Goal: Information Seeking & Learning: Learn about a topic

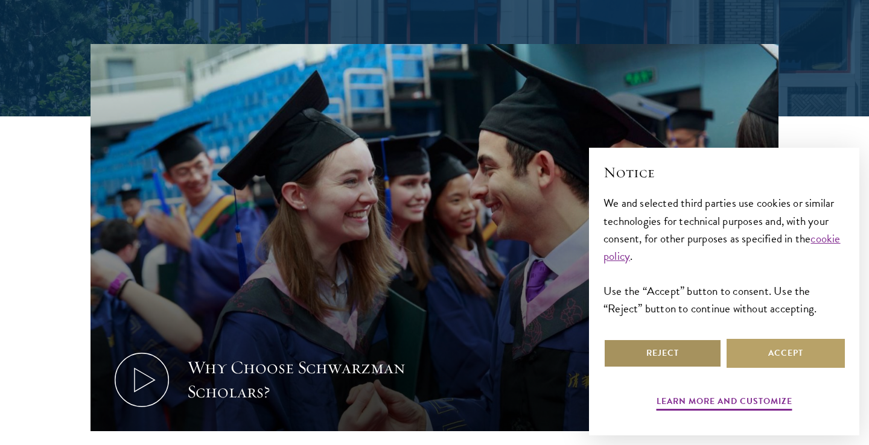
scroll to position [337, 0]
click at [705, 351] on button "Reject" at bounding box center [662, 353] width 118 height 29
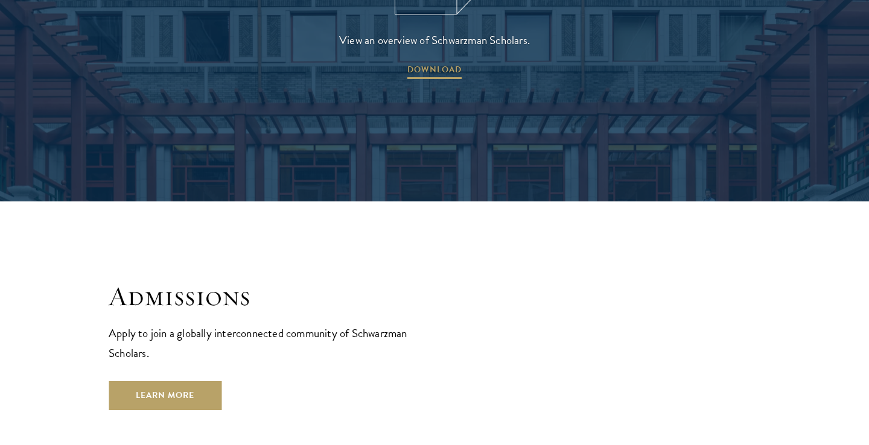
scroll to position [1827, 0]
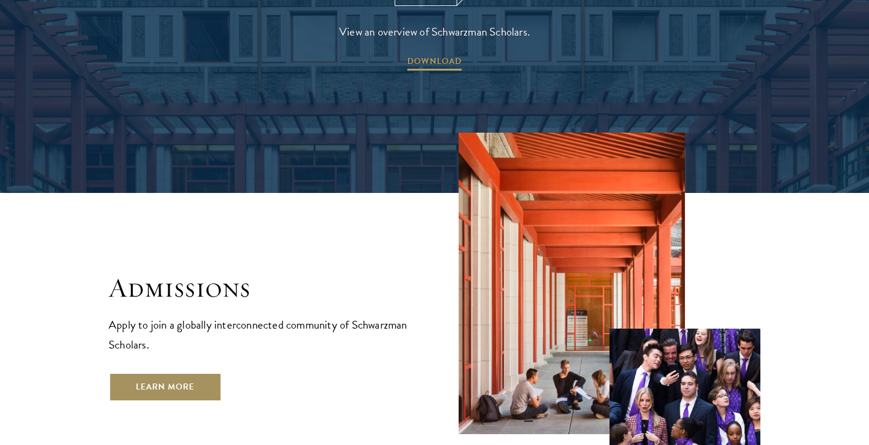
click at [186, 373] on link "Learn More" at bounding box center [165, 387] width 113 height 29
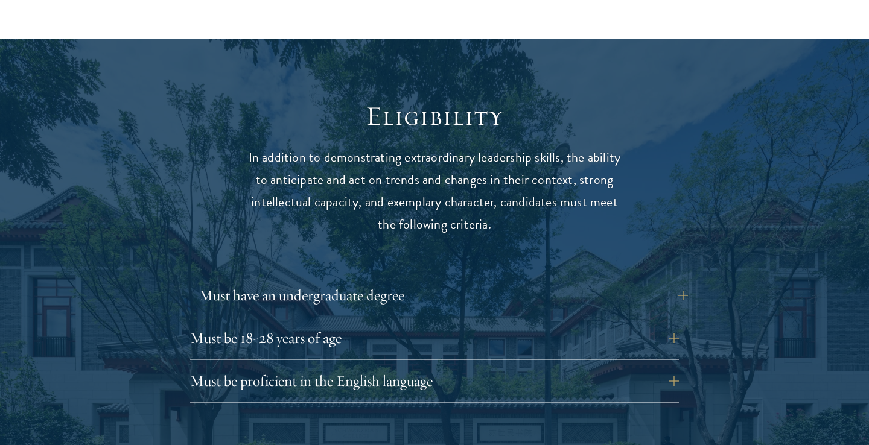
scroll to position [1512, 0]
click at [680, 324] on button "Must be 18-28 years of age" at bounding box center [443, 338] width 489 height 29
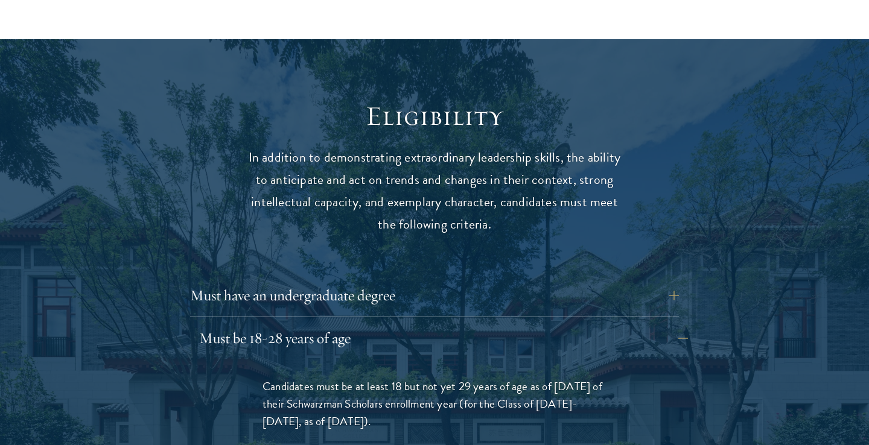
click at [680, 324] on button "Must be 18-28 years of age" at bounding box center [443, 338] width 489 height 29
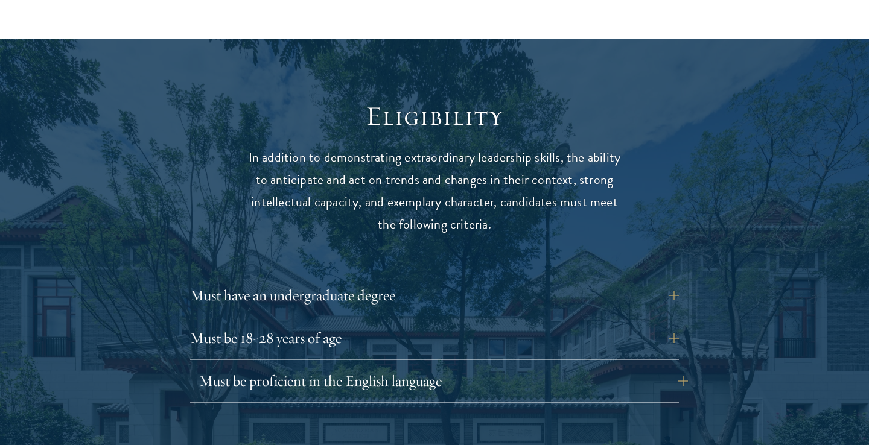
click at [664, 367] on button "Must be proficient in the English language" at bounding box center [443, 381] width 489 height 29
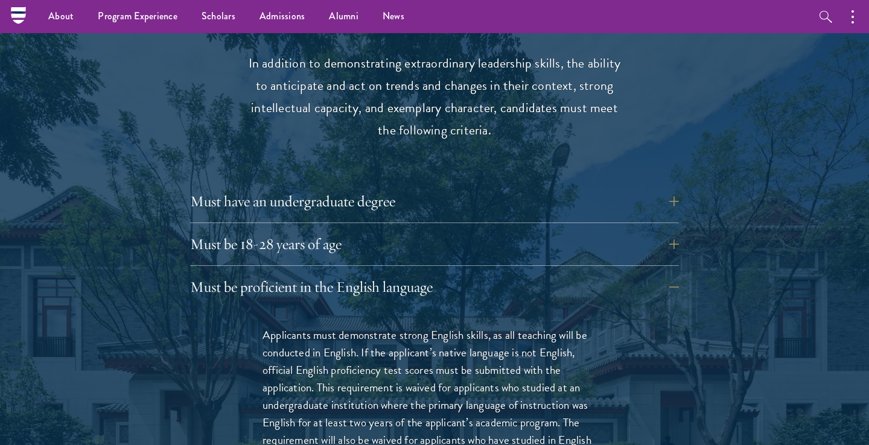
scroll to position [1587, 0]
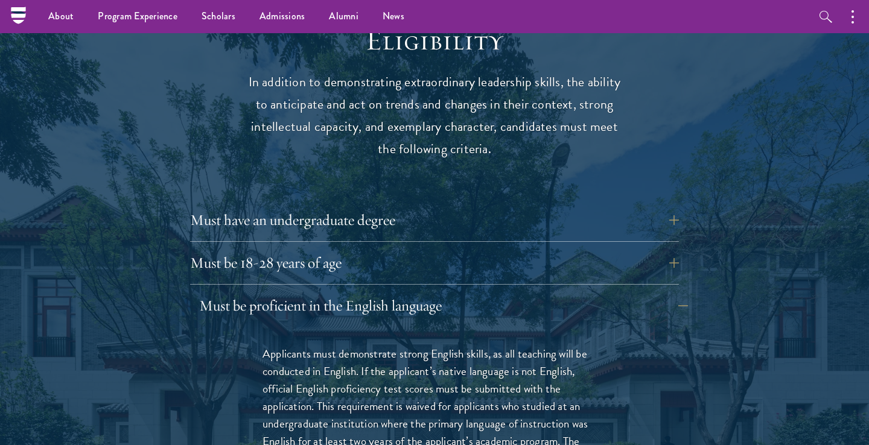
click at [670, 291] on button "Must be proficient in the English language" at bounding box center [443, 305] width 489 height 29
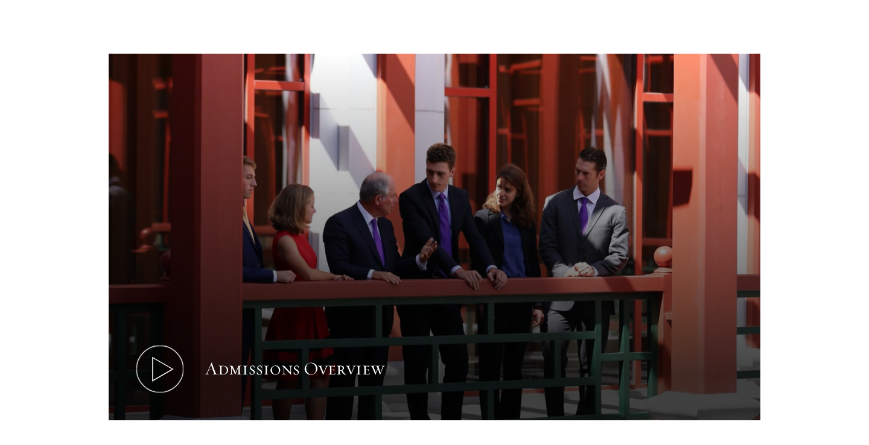
scroll to position [579, 0]
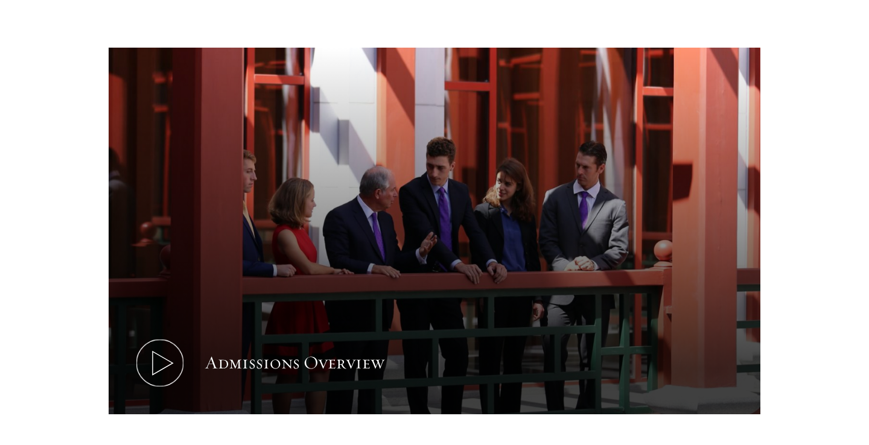
click at [251, 313] on button "Admissions Overview" at bounding box center [435, 231] width 652 height 367
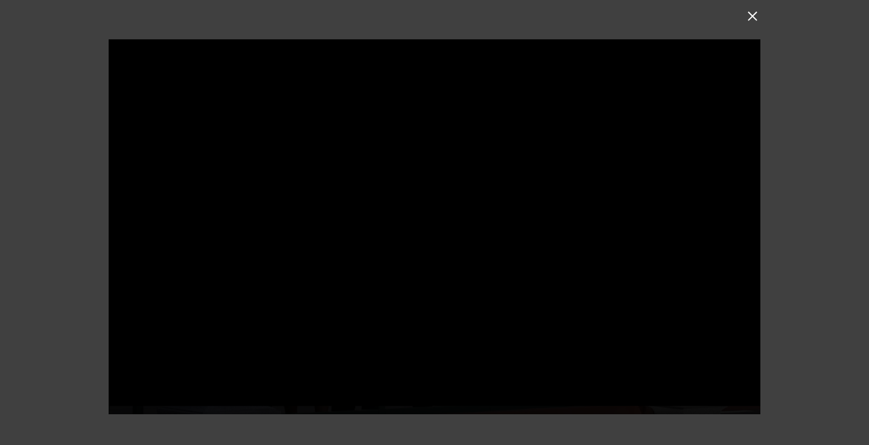
click at [751, 15] on button at bounding box center [753, 16] width 16 height 16
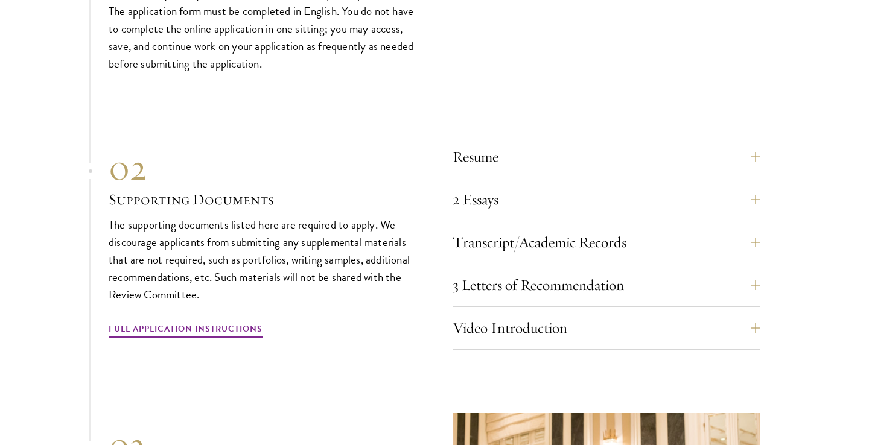
scroll to position [3745, 0]
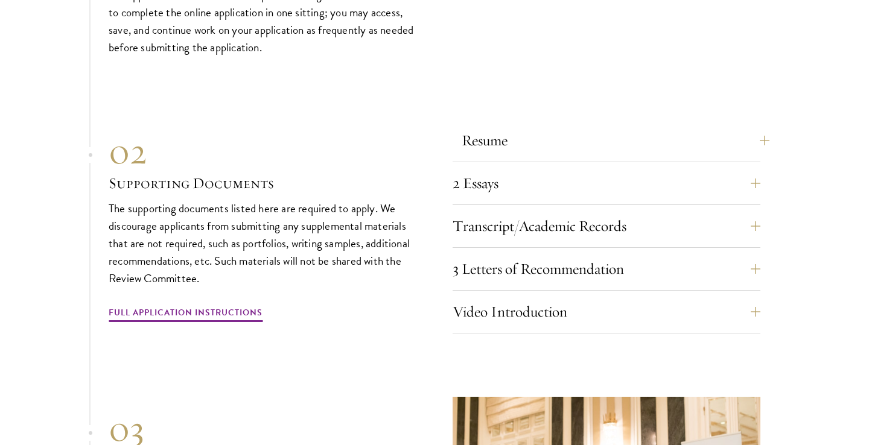
click at [764, 126] on button "Resume" at bounding box center [616, 140] width 308 height 29
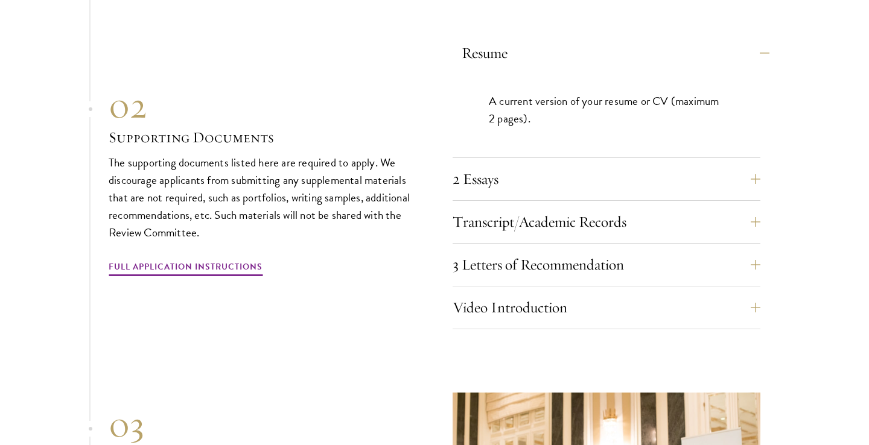
scroll to position [3839, 0]
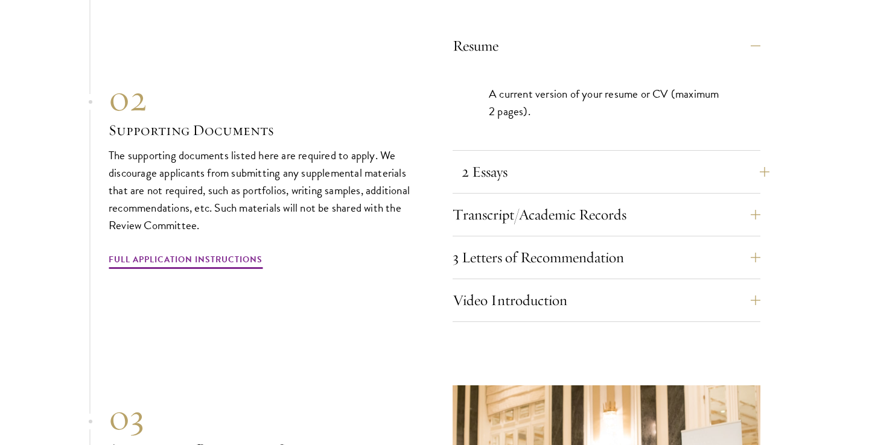
click at [757, 157] on button "2 Essays" at bounding box center [616, 171] width 308 height 29
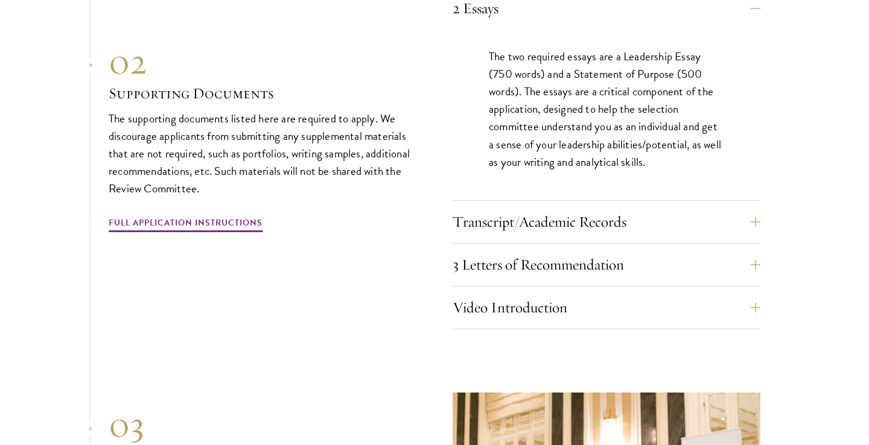
scroll to position [3953, 0]
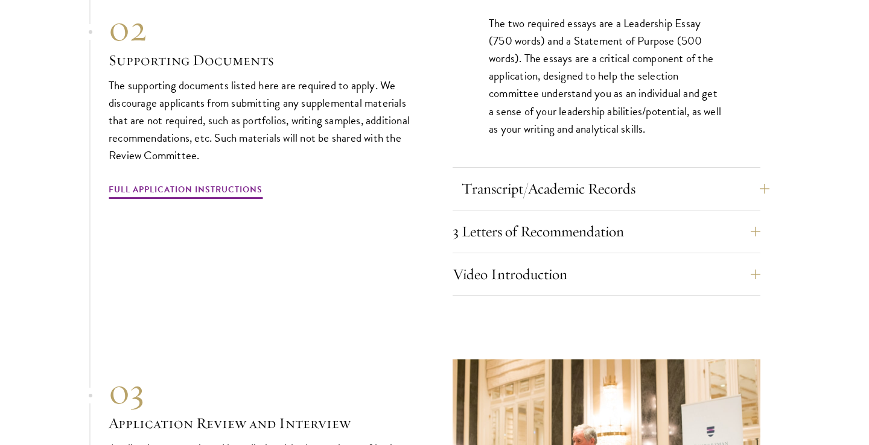
click at [762, 174] on button "Transcript/Academic Records" at bounding box center [616, 188] width 308 height 29
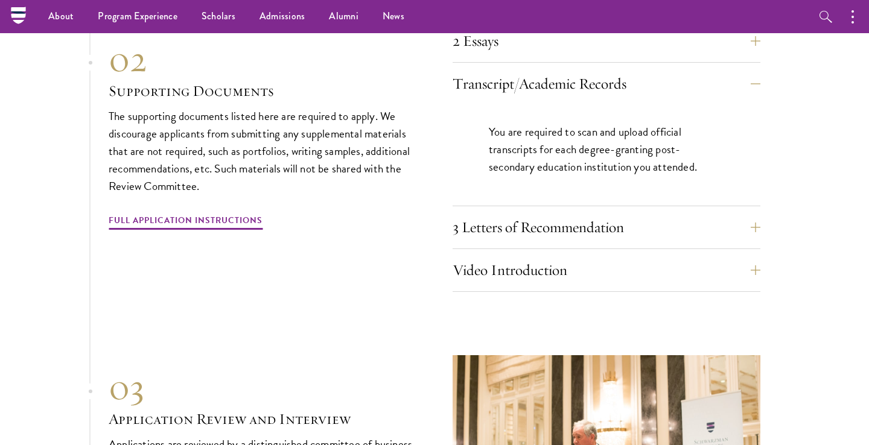
scroll to position [3883, 0]
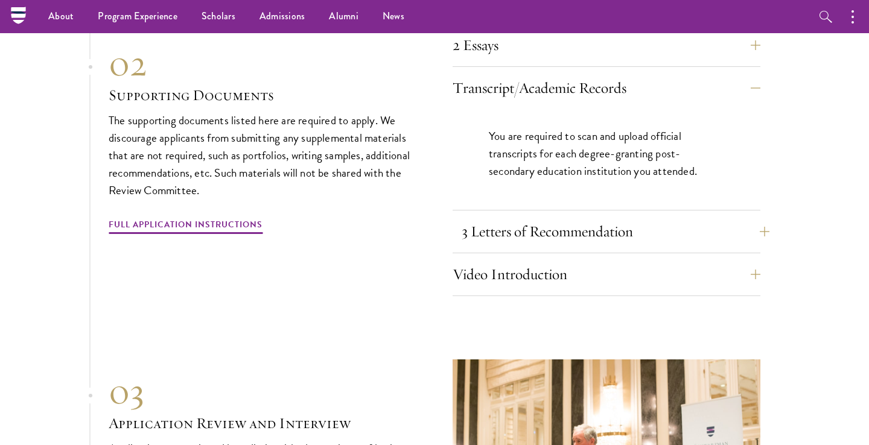
click at [755, 217] on button "3 Letters of Recommendation" at bounding box center [616, 231] width 308 height 29
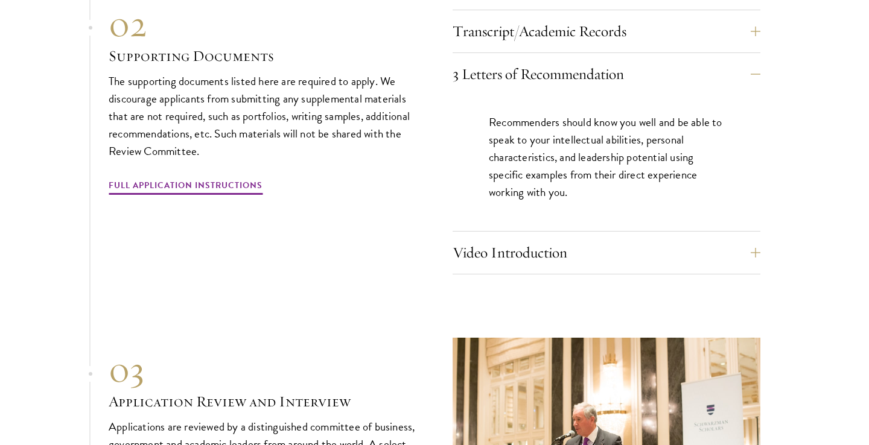
scroll to position [3941, 0]
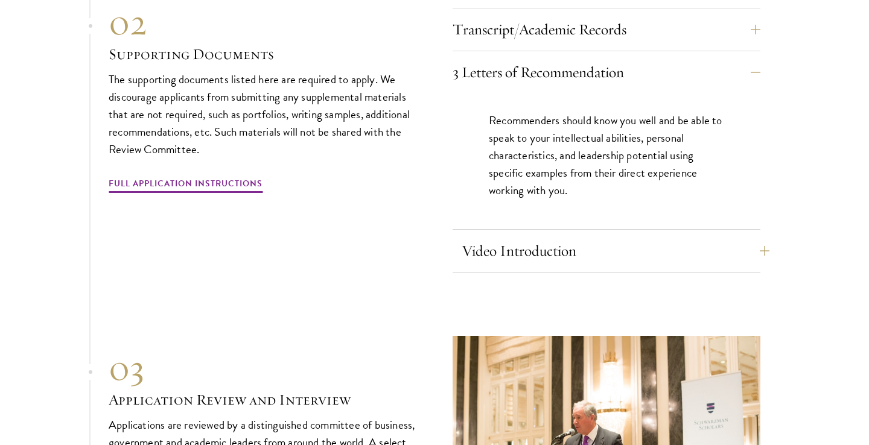
click at [755, 237] on button "Video Introduction" at bounding box center [616, 251] width 308 height 29
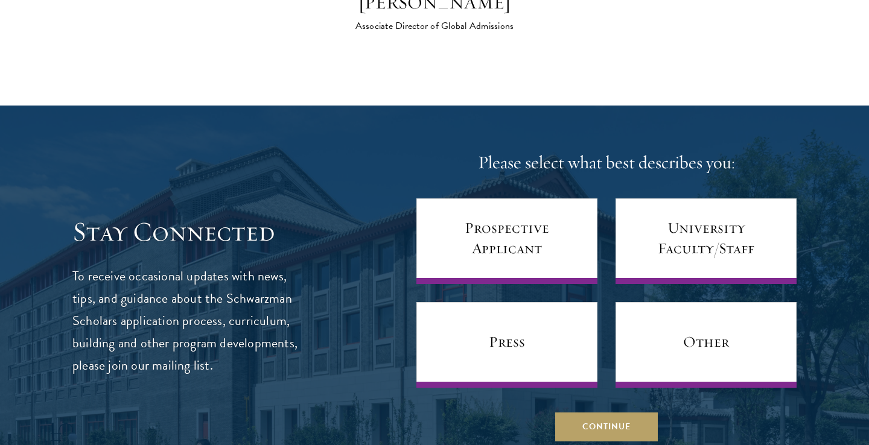
scroll to position [4789, 0]
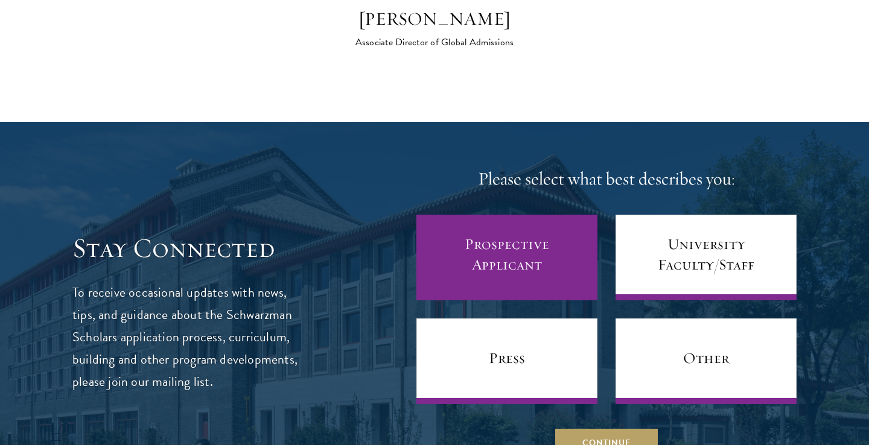
click at [537, 230] on link "Prospective Applicant" at bounding box center [506, 258] width 181 height 86
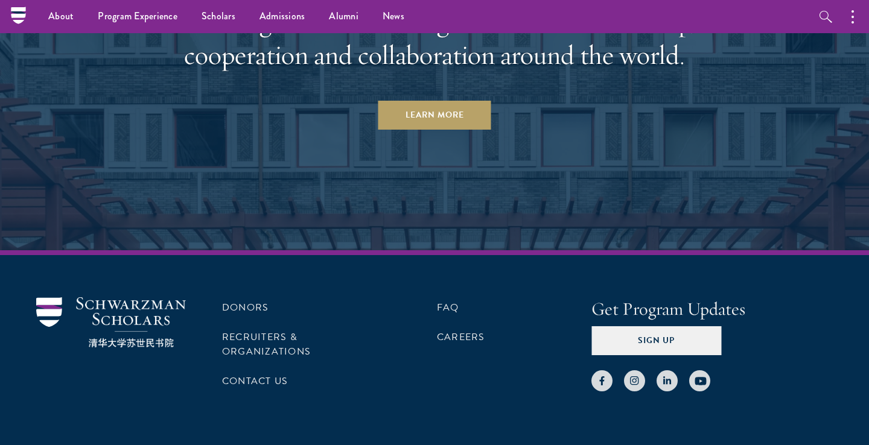
scroll to position [6071, 0]
